Goal: Information Seeking & Learning: Check status

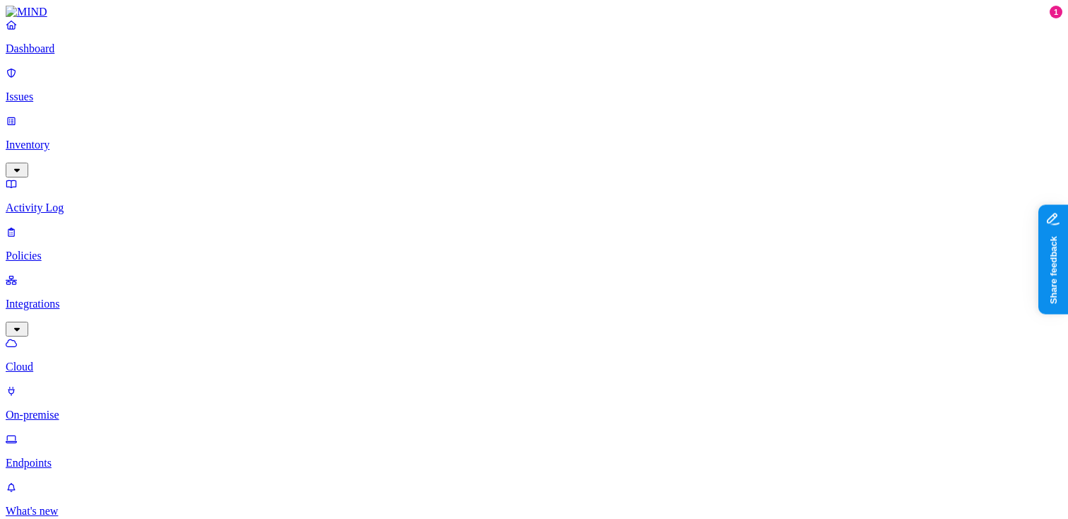
click at [84, 90] on p "Issues" at bounding box center [534, 96] width 1057 height 13
